Goal: Task Accomplishment & Management: Use online tool/utility

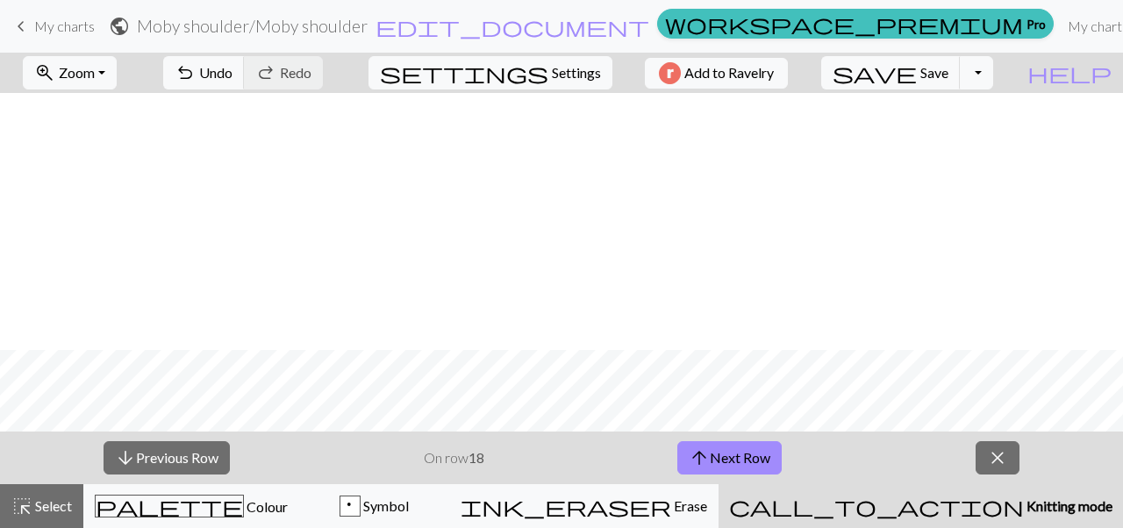
scroll to position [257, 0]
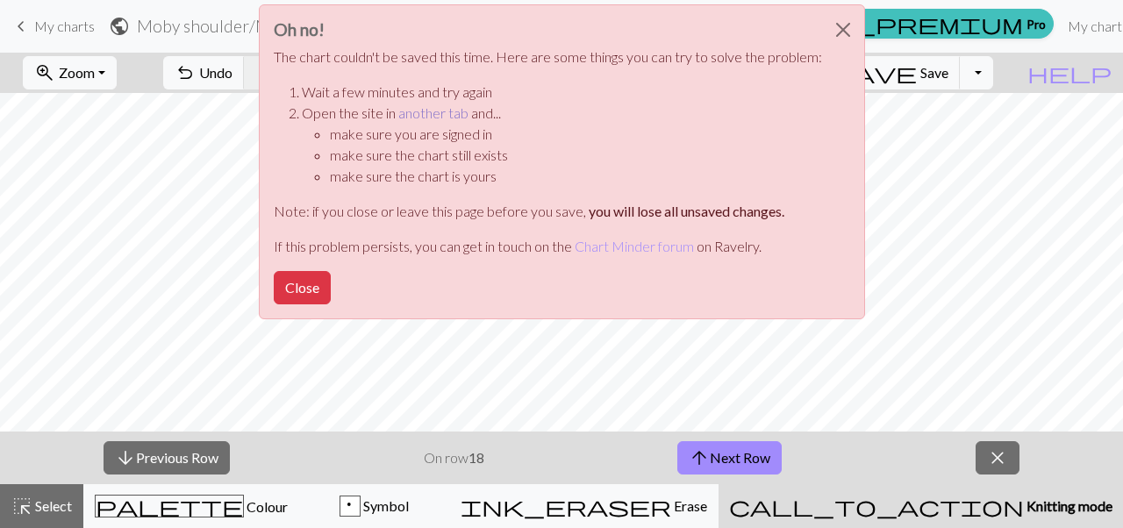
click at [418, 107] on link "another tab" at bounding box center [433, 112] width 70 height 17
click at [282, 282] on button "Close" at bounding box center [302, 287] width 57 height 33
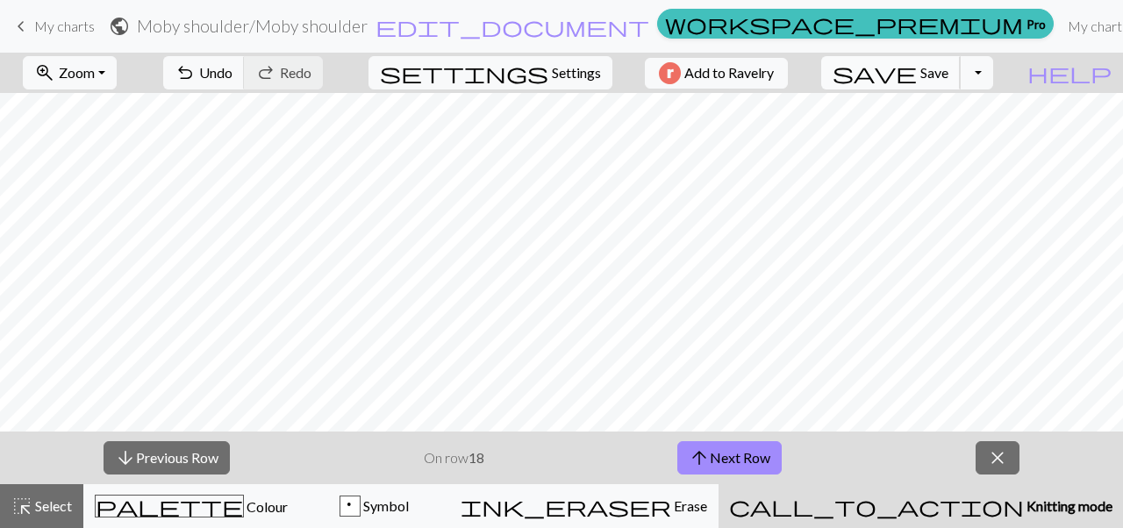
click at [917, 65] on span "save" at bounding box center [874, 73] width 84 height 25
click at [994, 463] on span "close" at bounding box center [997, 458] width 21 height 25
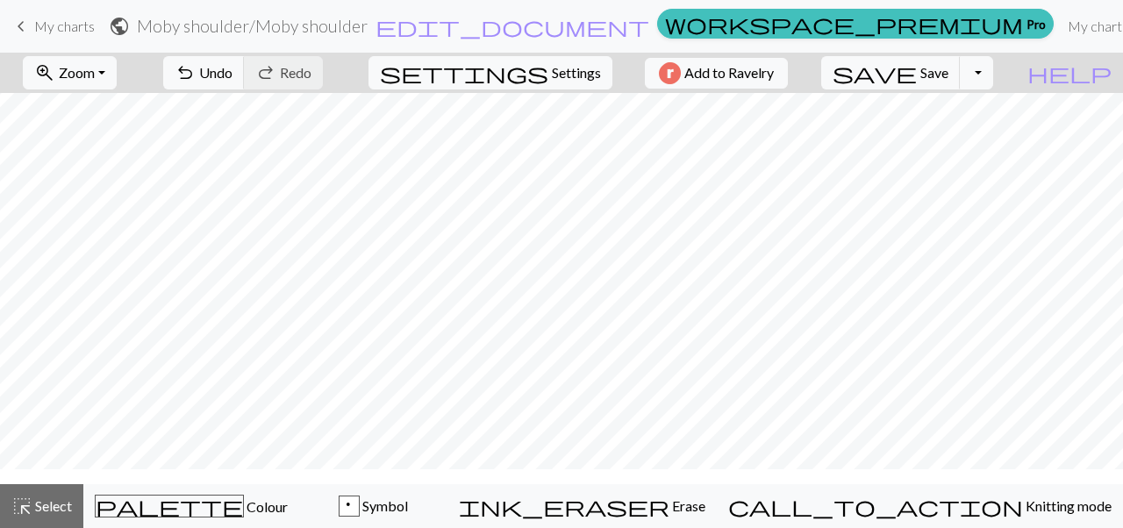
scroll to position [0, 71]
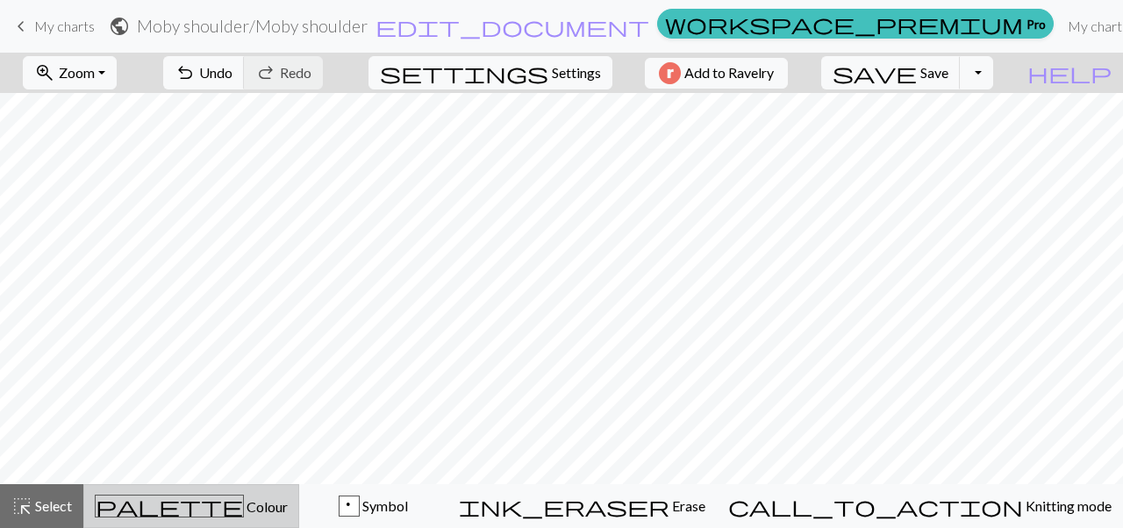
click at [245, 515] on div "palette Colour Colour" at bounding box center [191, 506] width 193 height 23
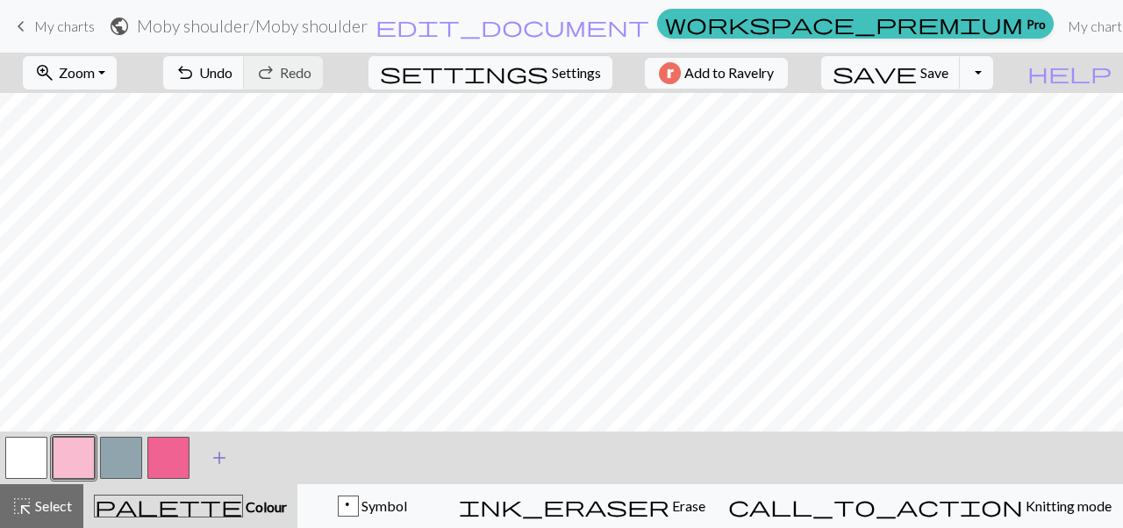
click at [212, 463] on span "add" at bounding box center [219, 458] width 21 height 25
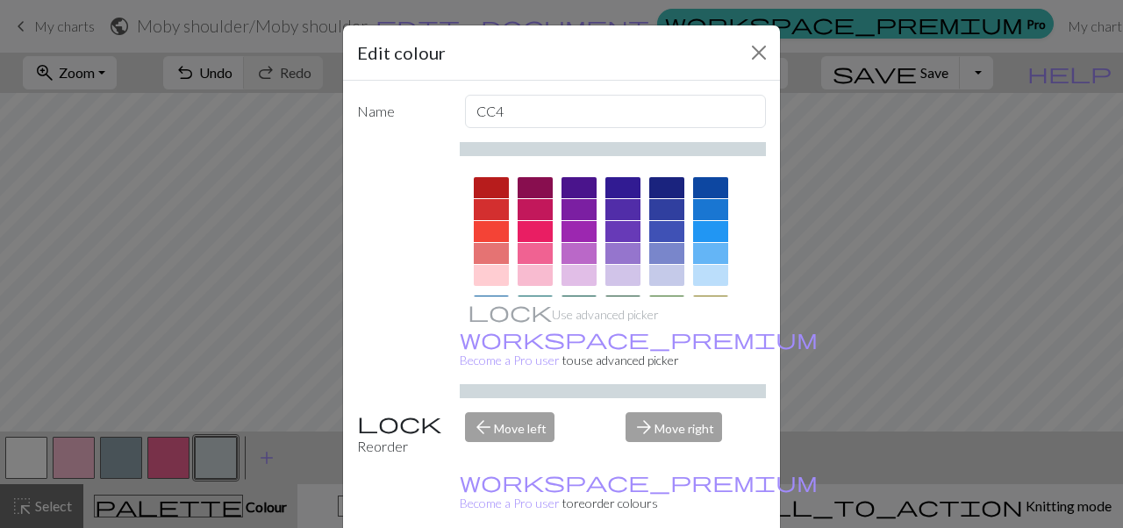
click at [573, 184] on div at bounding box center [578, 187] width 35 height 21
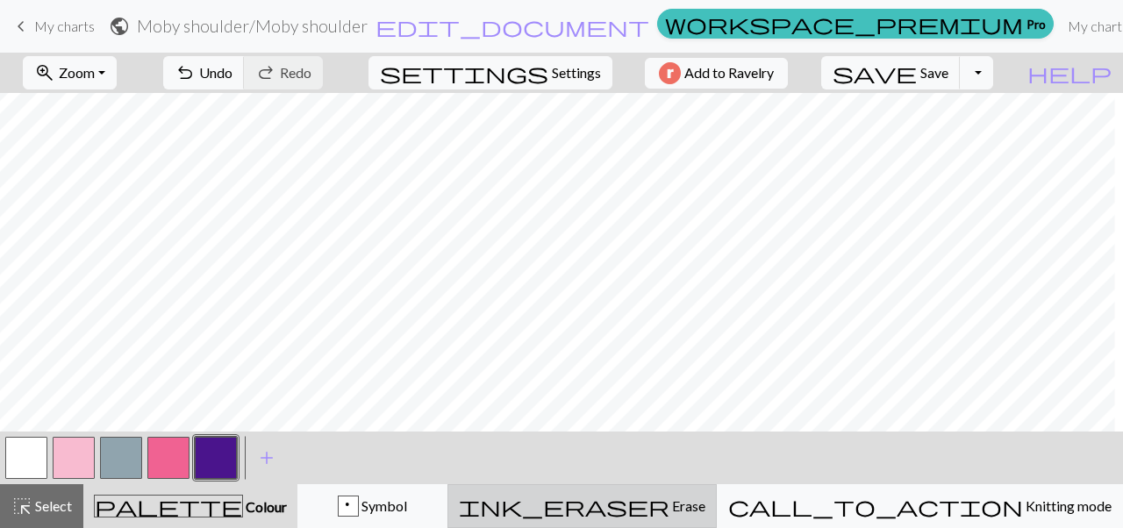
scroll to position [425, 23]
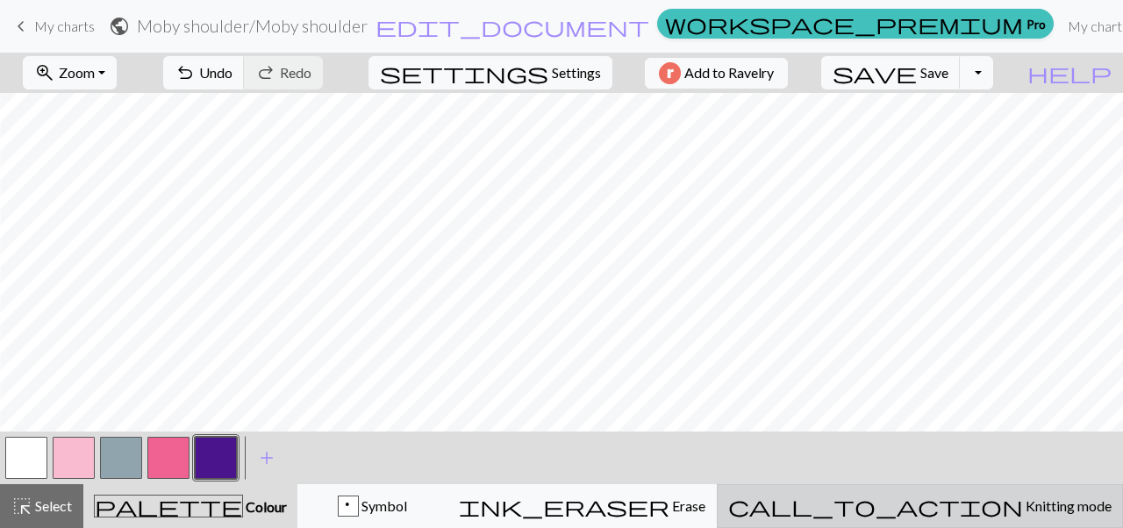
click at [1023, 499] on span "Knitting mode" at bounding box center [1067, 505] width 89 height 17
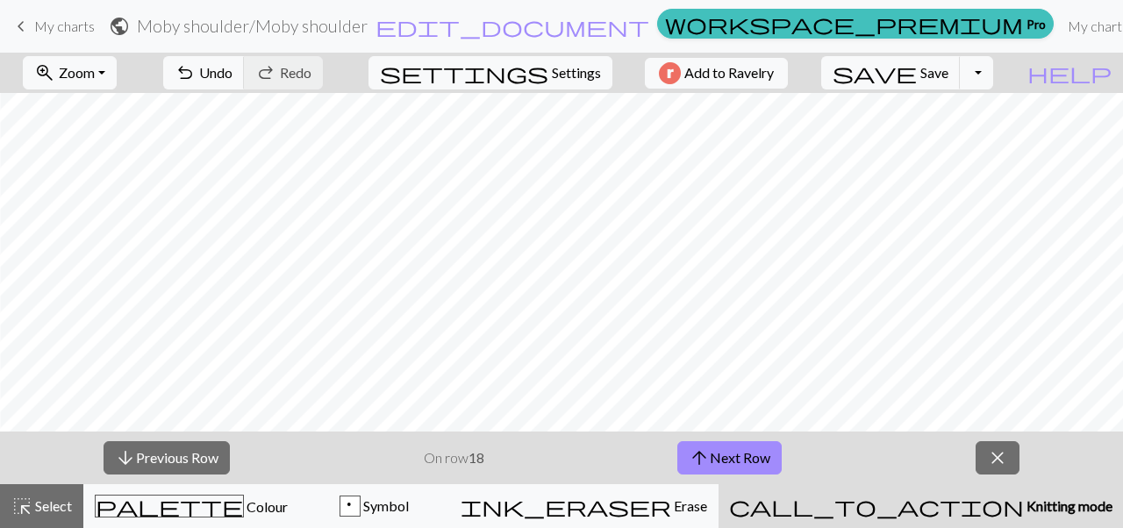
scroll to position [176, 23]
click at [1008, 460] on span "close" at bounding box center [997, 458] width 21 height 25
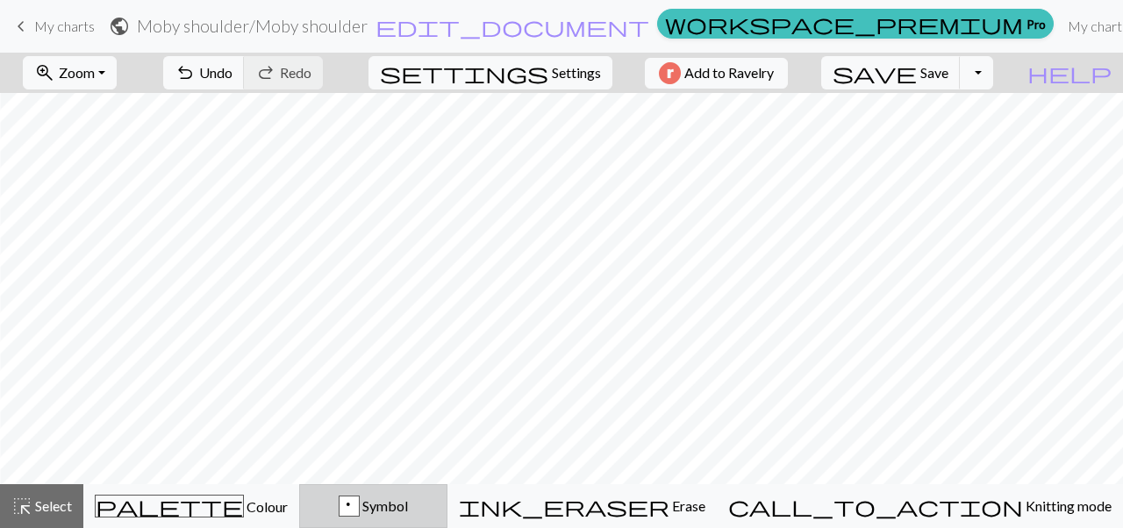
click at [359, 509] on div "p" at bounding box center [348, 506] width 19 height 21
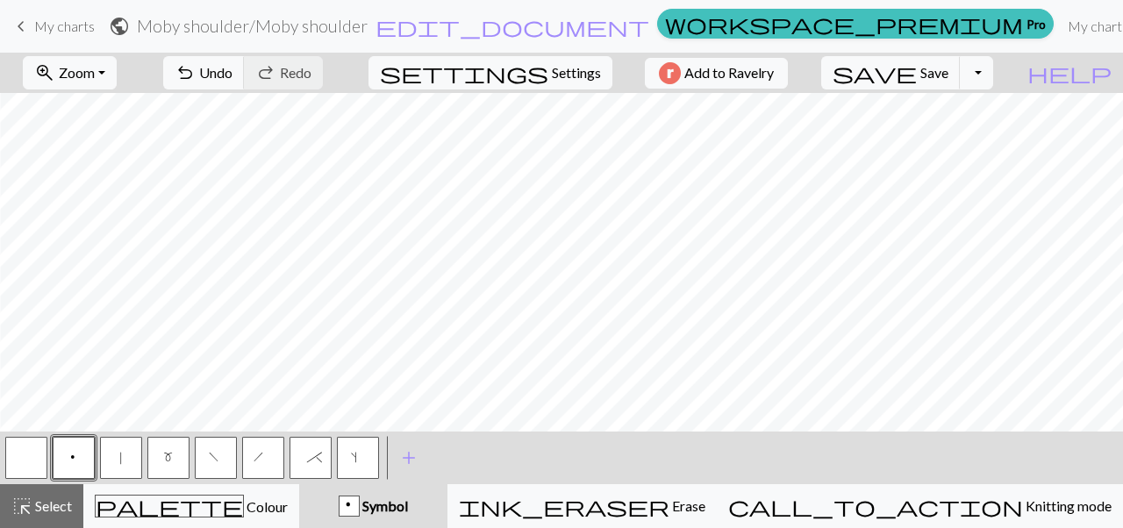
click at [22, 464] on button "button" at bounding box center [26, 458] width 42 height 42
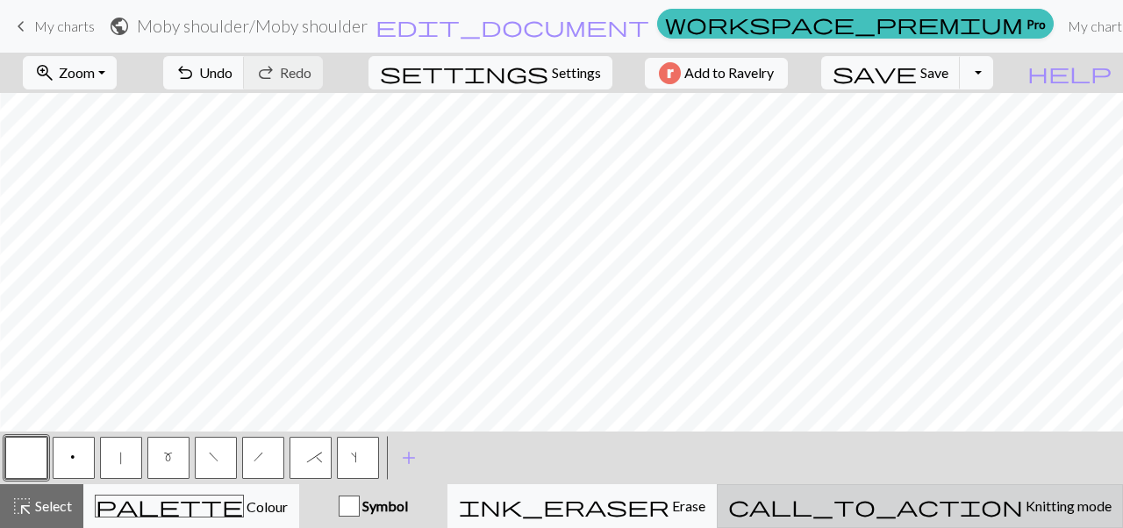
click at [964, 492] on button "call_to_action Knitting mode Knitting mode" at bounding box center [920, 506] width 406 height 44
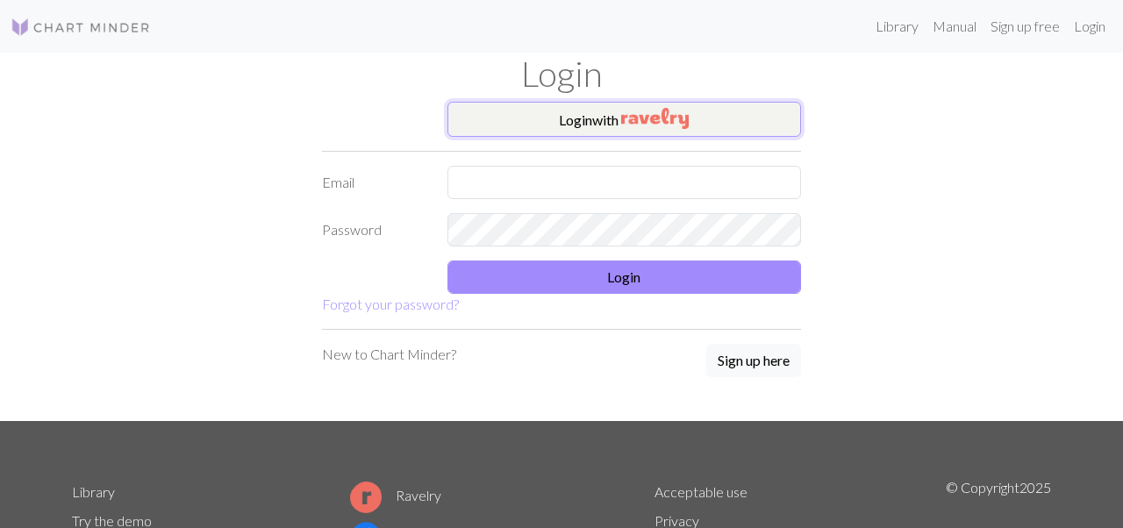
click at [531, 116] on button "Login with" at bounding box center [624, 119] width 354 height 35
